Goal: Task Accomplishment & Management: Complete application form

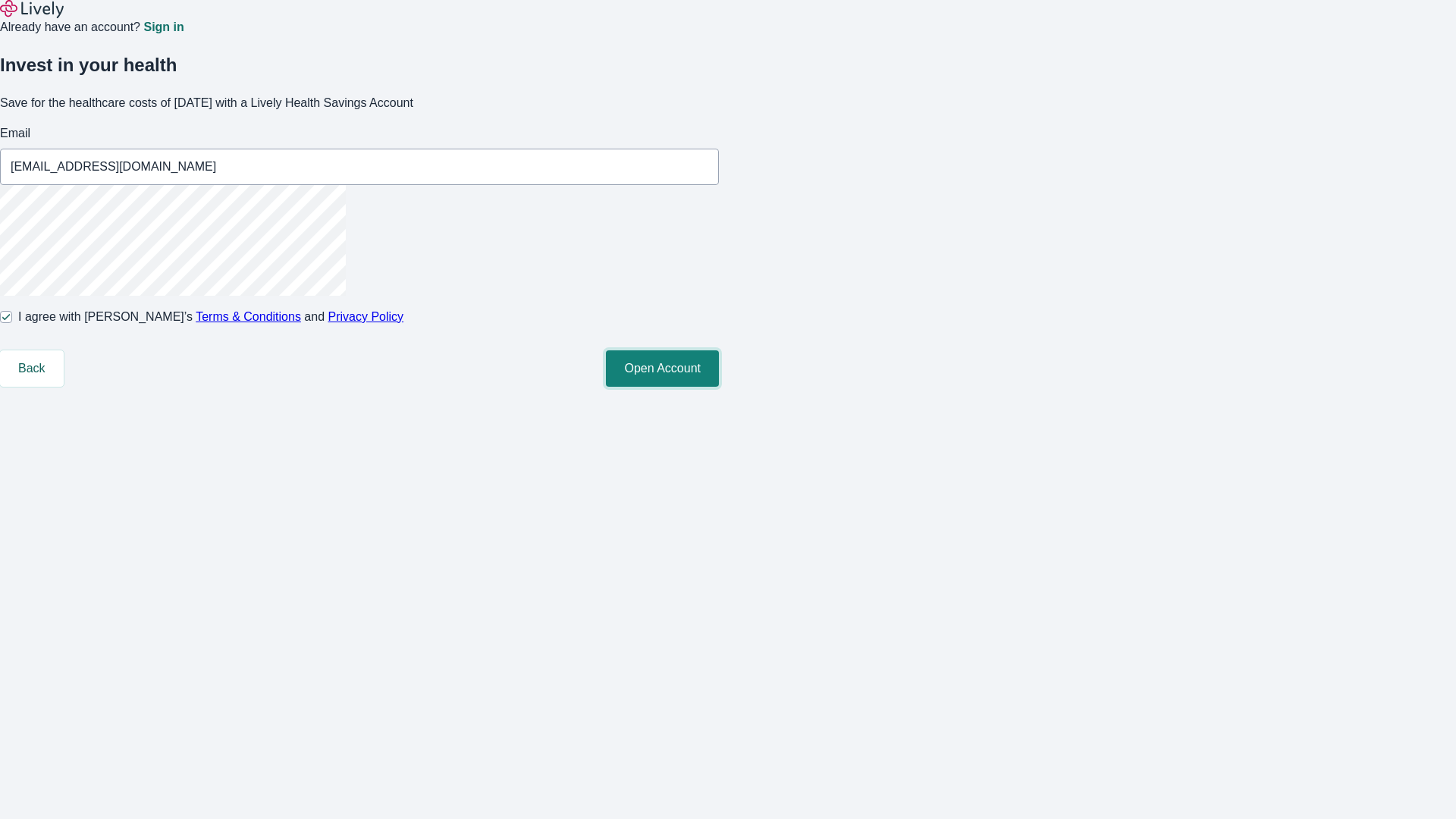
click at [719, 386] on button "Open Account" at bounding box center [662, 368] width 113 height 36
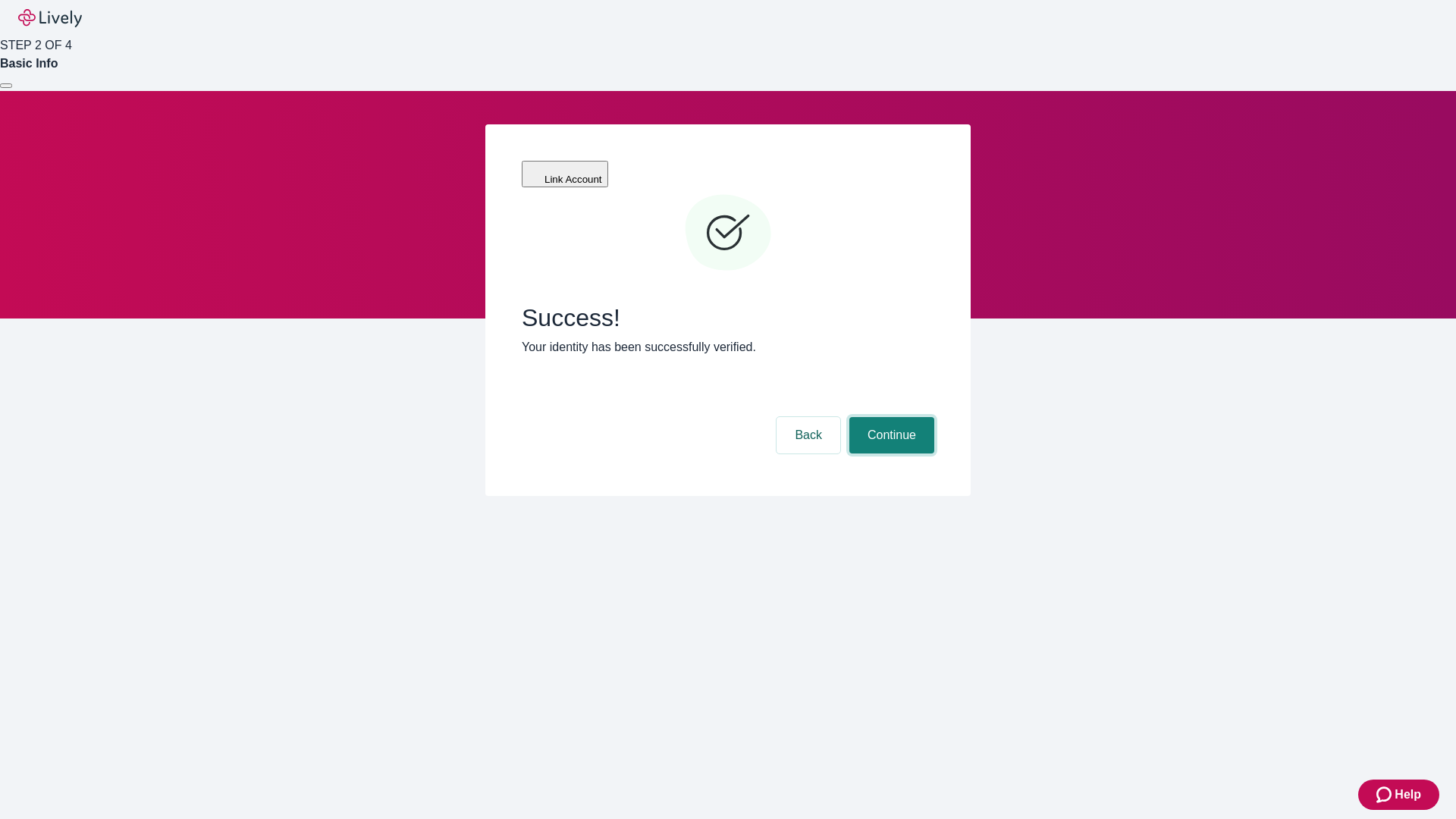
click at [890, 417] on button "Continue" at bounding box center [891, 435] width 85 height 36
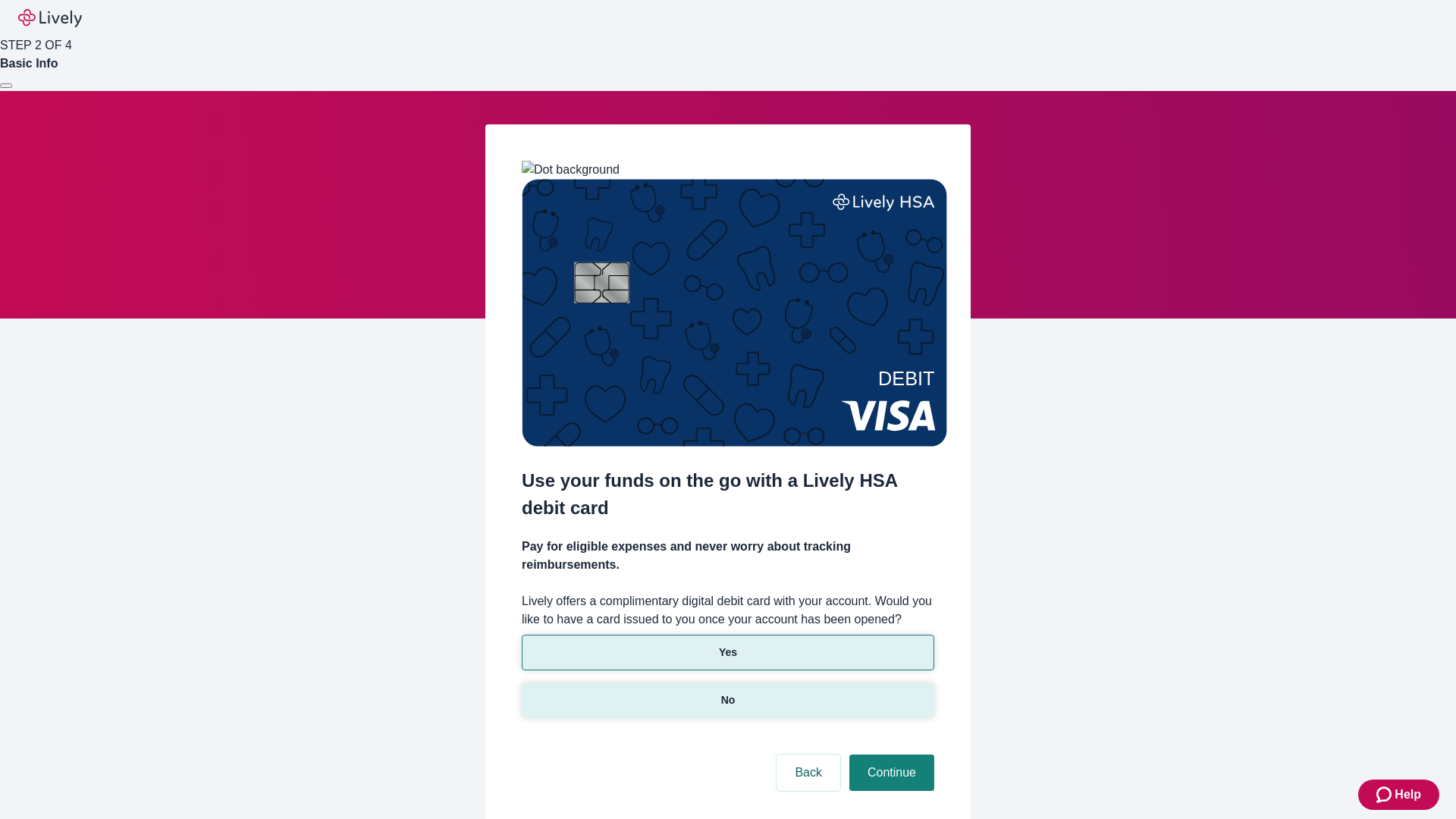
click at [727, 692] on p "No" at bounding box center [728, 700] width 14 height 16
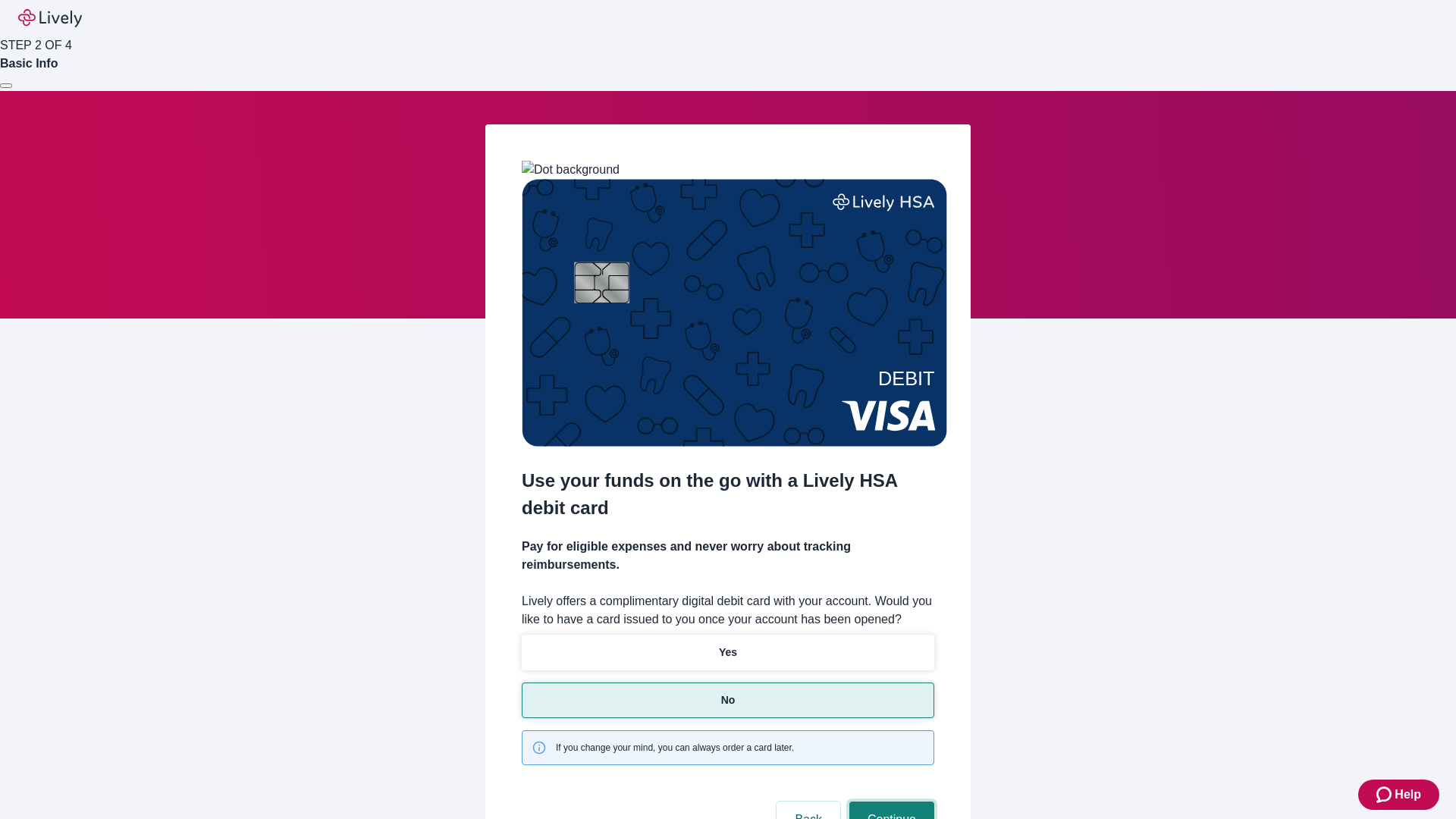
click at [890, 802] on button "Continue" at bounding box center [891, 820] width 85 height 36
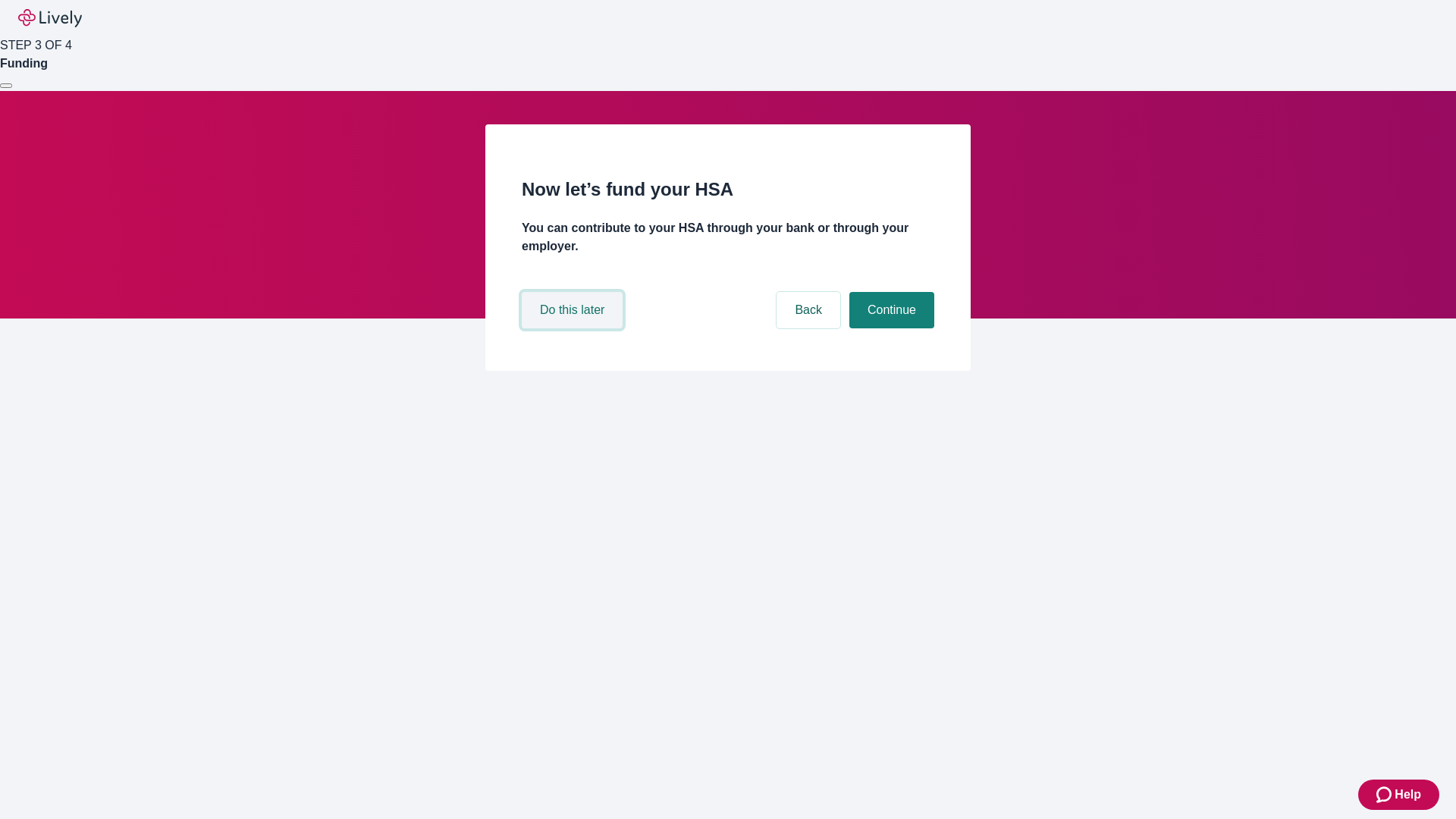
click at [574, 328] on button "Do this later" at bounding box center [571, 310] width 101 height 36
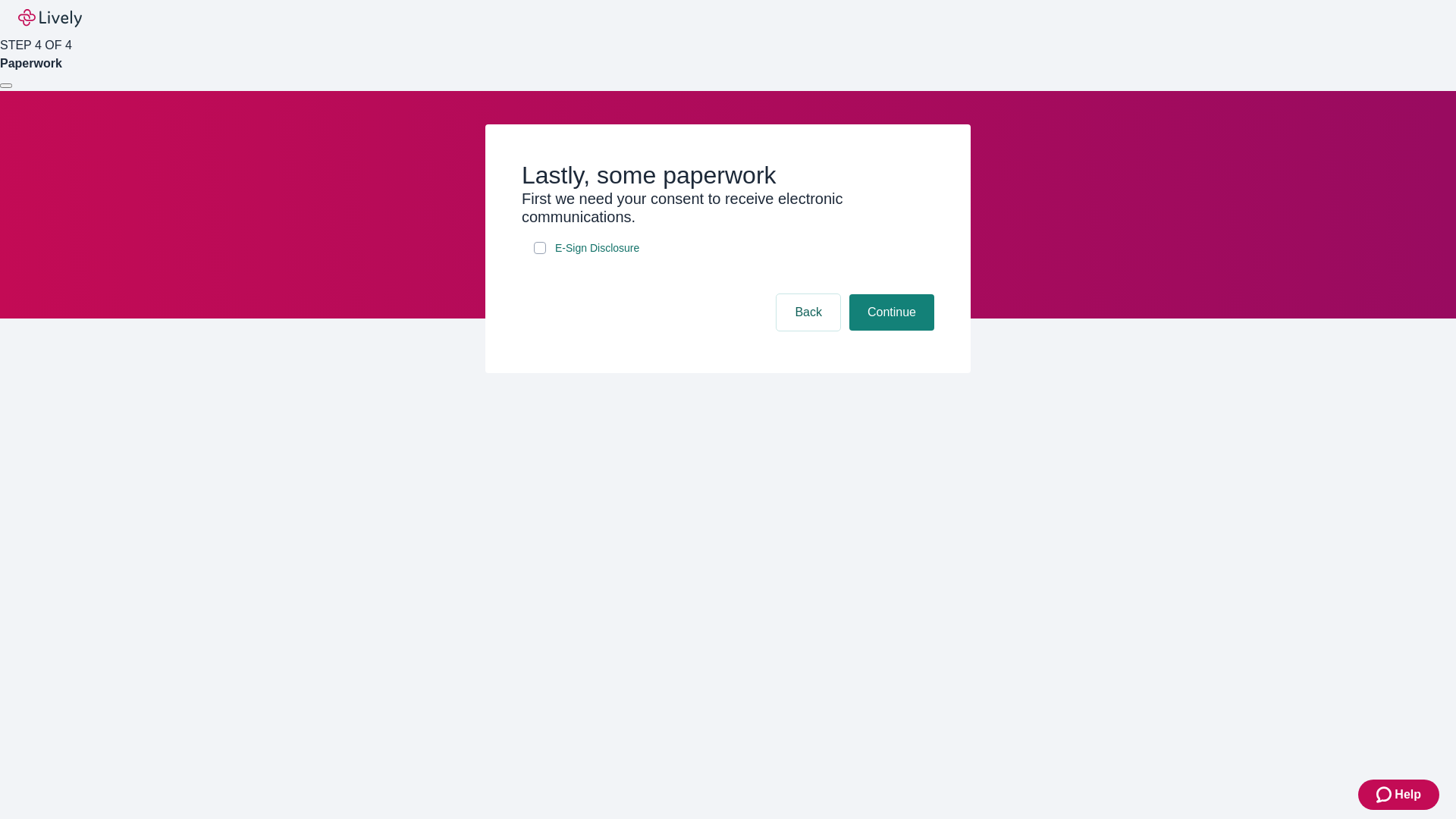
click at [540, 254] on input "E-Sign Disclosure" at bounding box center [540, 247] width 12 height 12
checkbox input "true"
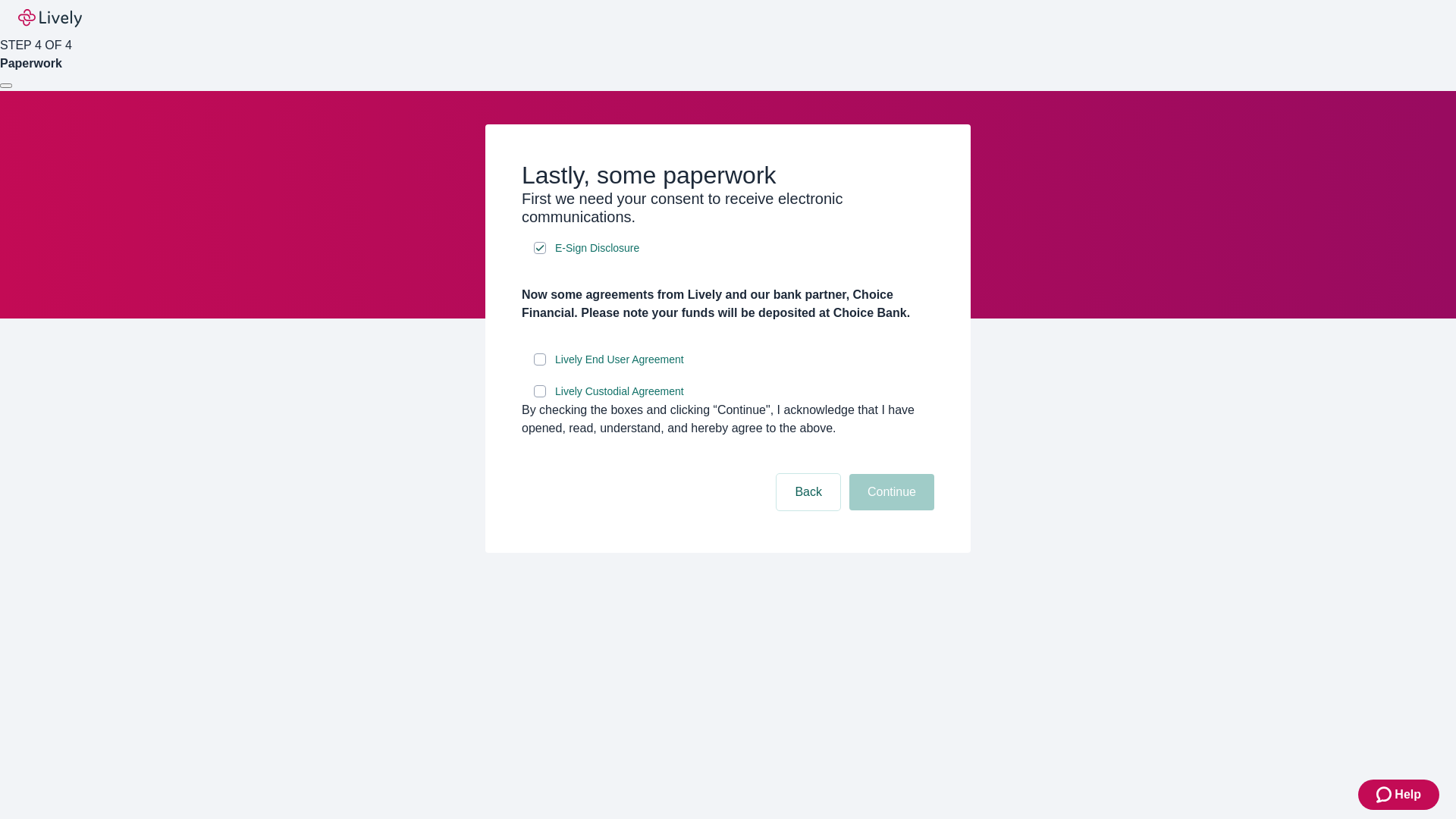
click at [540, 365] on input "Lively End User Agreement" at bounding box center [540, 360] width 12 height 12
checkbox input "true"
click at [540, 397] on input "Lively Custodial Agreement" at bounding box center [540, 391] width 12 height 12
checkbox input "true"
click at [890, 510] on button "Continue" at bounding box center [891, 492] width 85 height 36
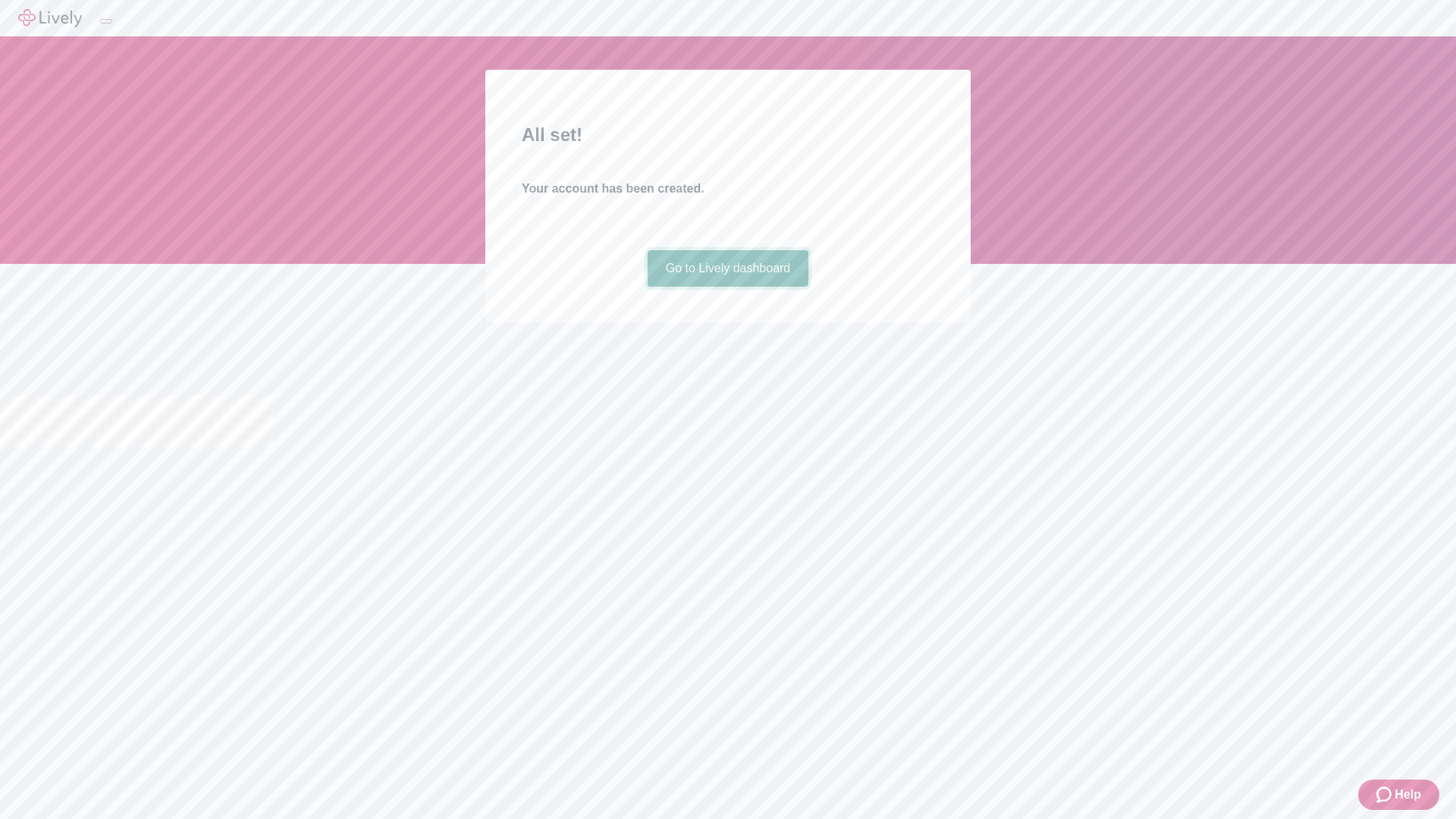
click at [727, 287] on link "Go to Lively dashboard" at bounding box center [728, 269] width 161 height 36
